Goal: Information Seeking & Learning: Learn about a topic

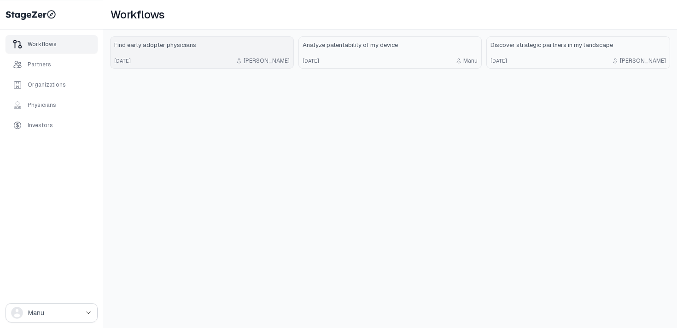
click at [230, 52] on link "Find early adopter physicians [DATE] [PERSON_NAME]" at bounding box center [202, 52] width 183 height 31
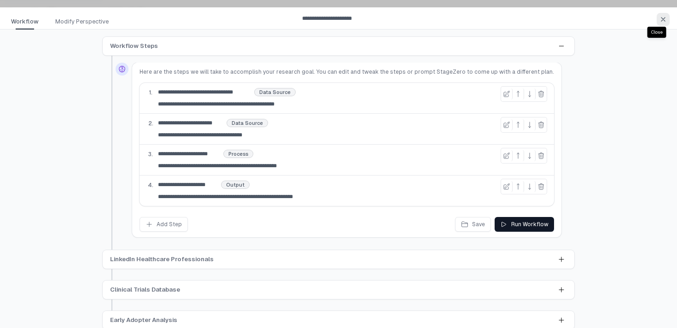
click at [663, 22] on icon "button" at bounding box center [662, 19] width 7 height 7
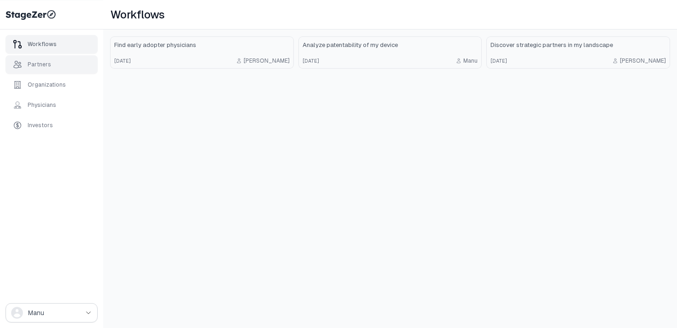
click at [68, 61] on div "Partners" at bounding box center [52, 64] width 92 height 18
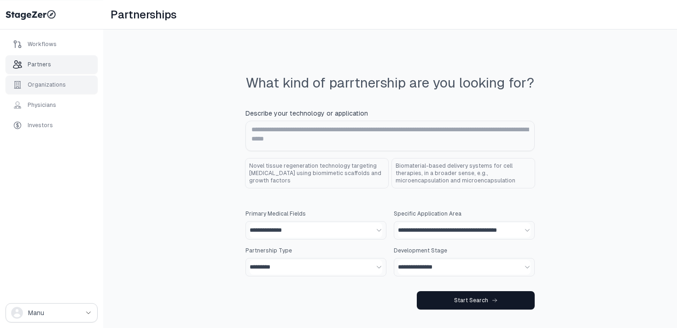
click at [62, 76] on div "Organizations" at bounding box center [52, 85] width 92 height 18
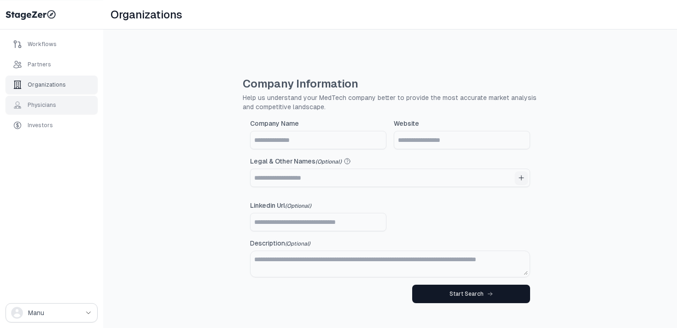
click at [57, 96] on div "Physicians" at bounding box center [52, 105] width 92 height 18
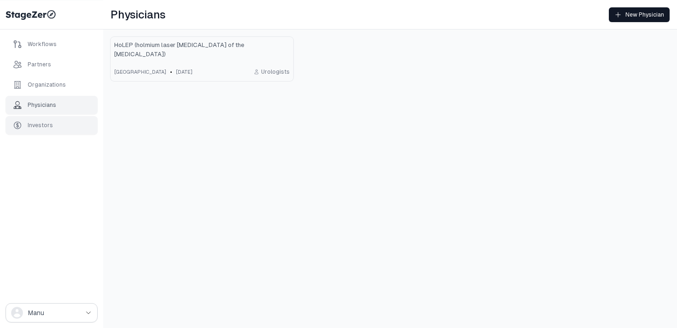
click at [45, 116] on div "Investors" at bounding box center [52, 125] width 92 height 18
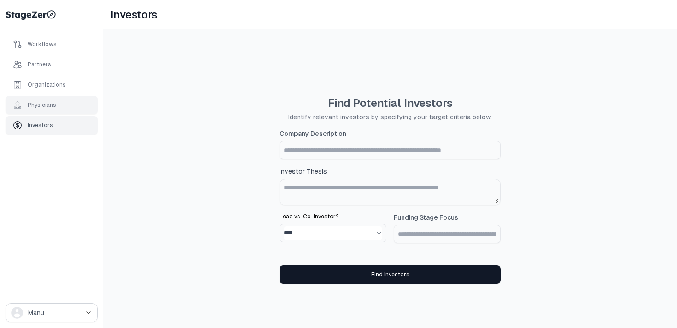
click at [49, 103] on div "Physicians" at bounding box center [42, 104] width 29 height 7
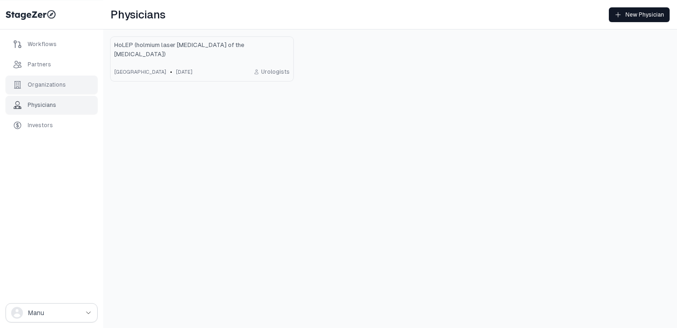
click at [57, 78] on div "Organizations" at bounding box center [52, 85] width 92 height 18
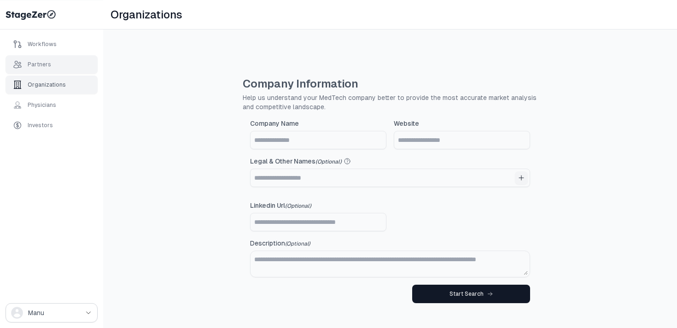
click at [58, 56] on div "Partners" at bounding box center [52, 64] width 92 height 18
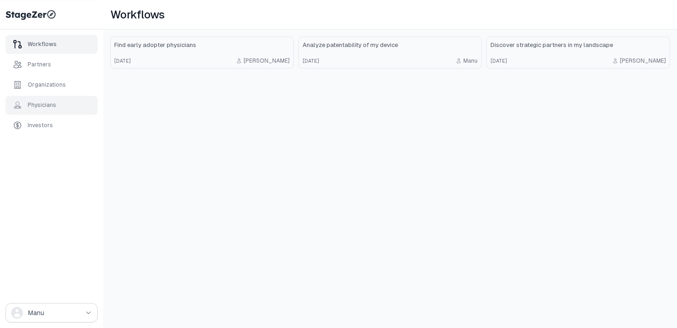
click at [61, 101] on div "Physicians" at bounding box center [52, 105] width 92 height 18
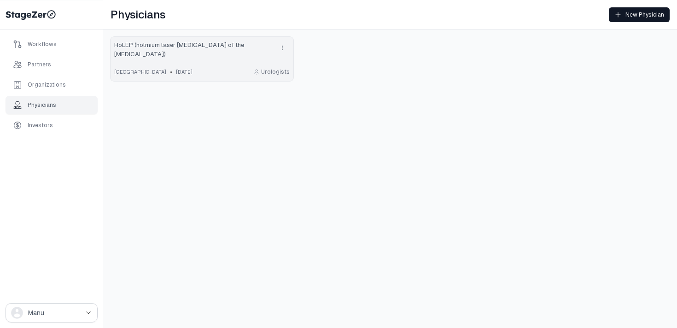
click at [208, 60] on link "HoLEP (holmium laser enucleation of the prostate) United States • 8 days ago Ur…" at bounding box center [202, 59] width 183 height 44
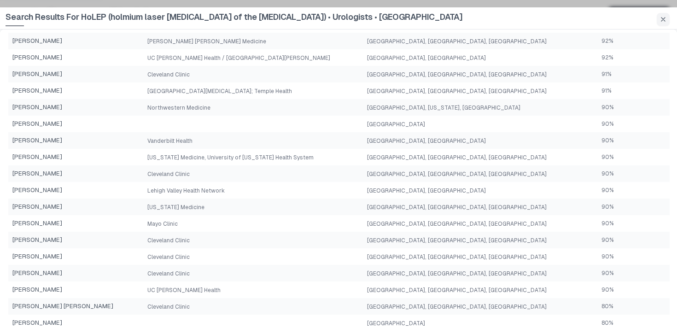
scroll to position [432, 0]
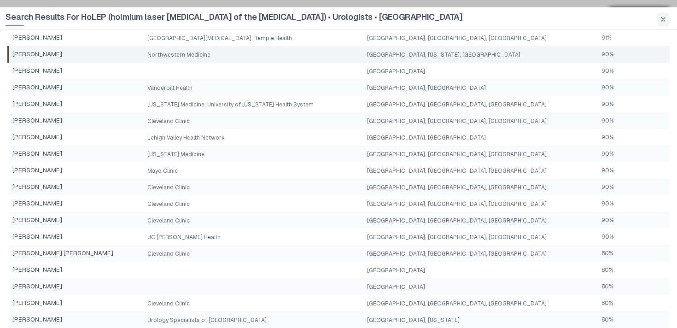
click at [364, 53] on td "Northwestern Medicine" at bounding box center [254, 54] width 220 height 17
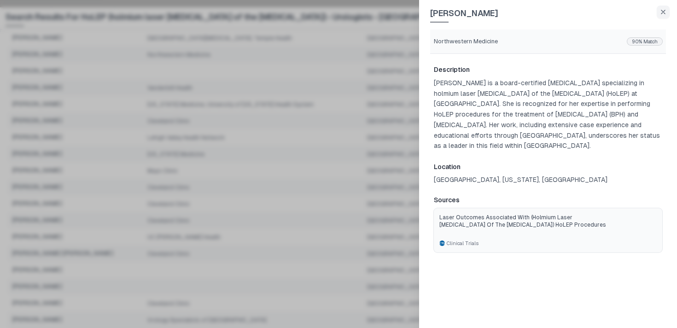
click at [505, 228] on span "Laser Outcomes Associated With (Holmium Laser Enucleation of the Prostate) HoLE…" at bounding box center [527, 221] width 177 height 15
click at [368, 54] on div at bounding box center [338, 164] width 677 height 328
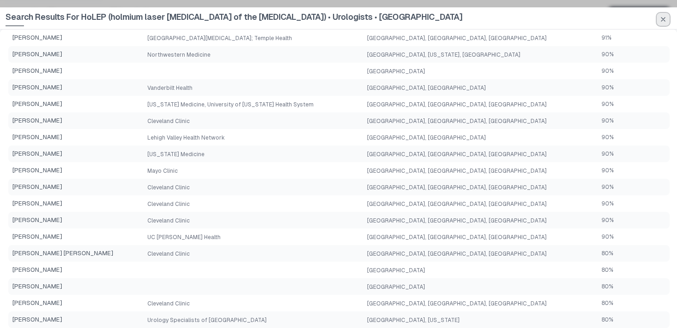
click at [665, 21] on icon "button" at bounding box center [662, 19] width 7 height 7
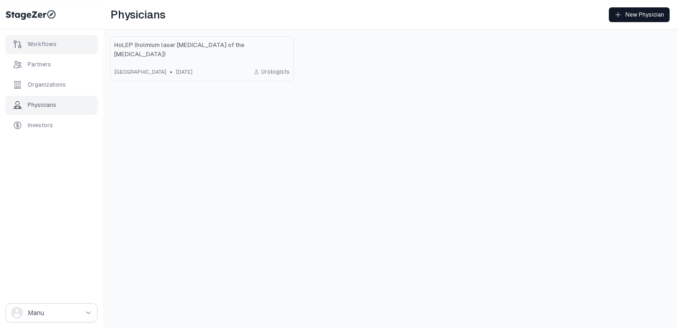
click at [55, 48] on div "Workflows" at bounding box center [52, 44] width 92 height 18
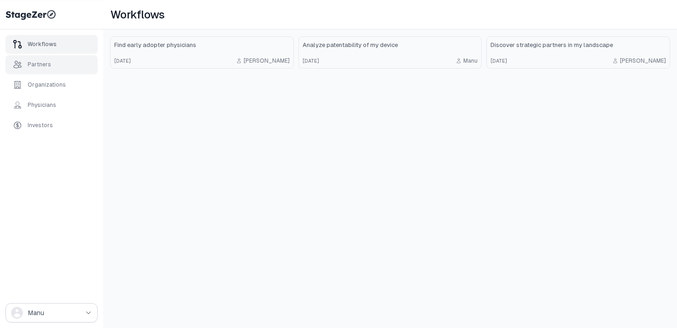
click at [57, 70] on div "Partners" at bounding box center [52, 64] width 92 height 18
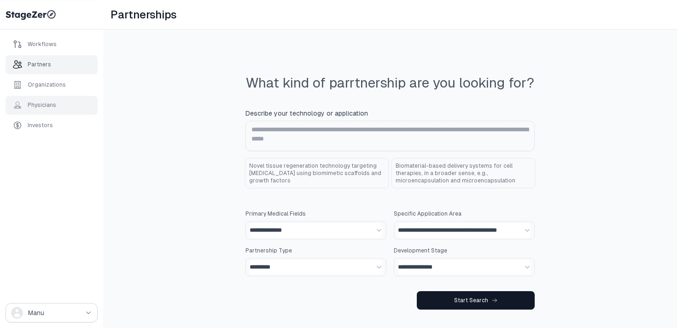
click at [54, 98] on div "Physicians" at bounding box center [52, 105] width 92 height 18
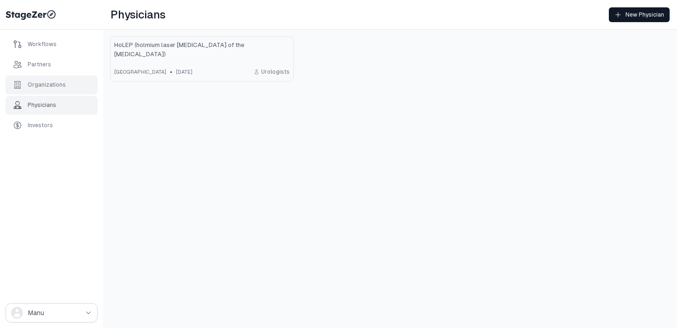
click at [56, 85] on div "Organizations" at bounding box center [47, 84] width 38 height 7
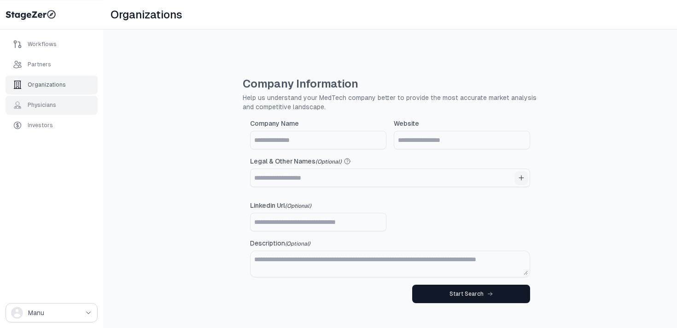
click at [57, 107] on div "Physicians" at bounding box center [52, 105] width 92 height 18
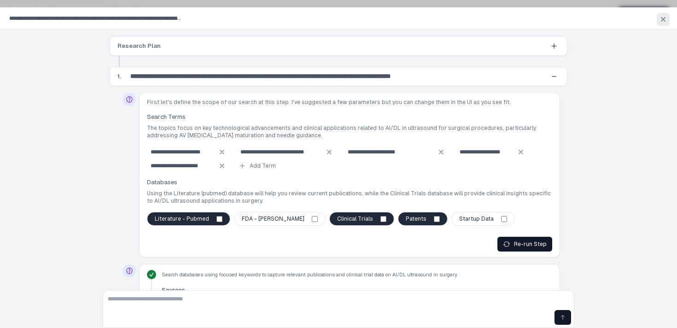
scroll to position [463, 0]
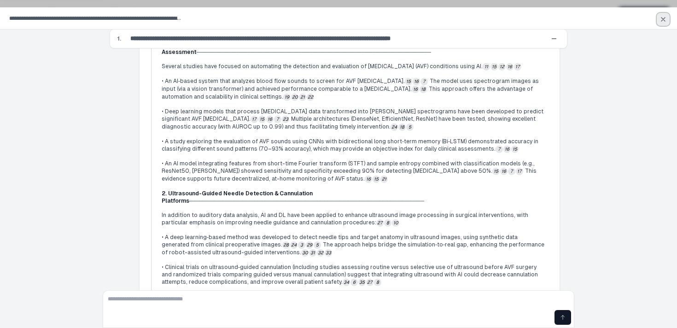
click at [663, 18] on icon "button" at bounding box center [662, 19] width 7 height 7
